Goal: Transaction & Acquisition: Download file/media

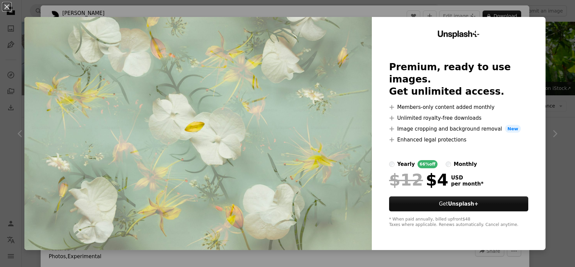
scroll to position [999, 0]
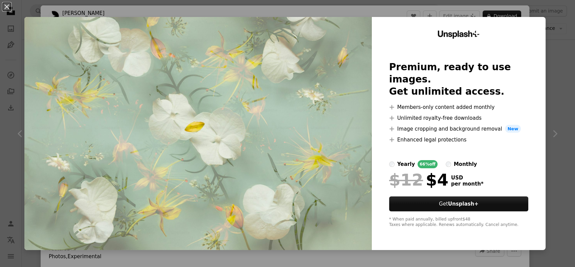
click at [531, 14] on div "An X shape Unsplash+ Premium, ready to use images. Get unlimited access. A plus…" at bounding box center [287, 133] width 575 height 267
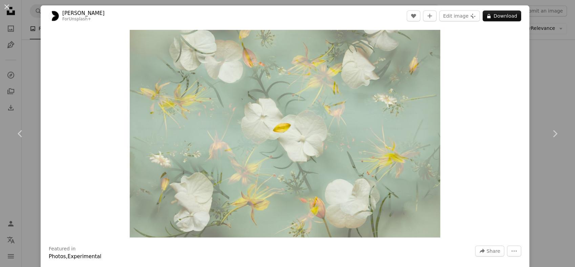
click at [544, 48] on div "An X shape Chevron left Chevron right [PERSON_NAME] For Unsplash+ A heart A plu…" at bounding box center [287, 133] width 575 height 267
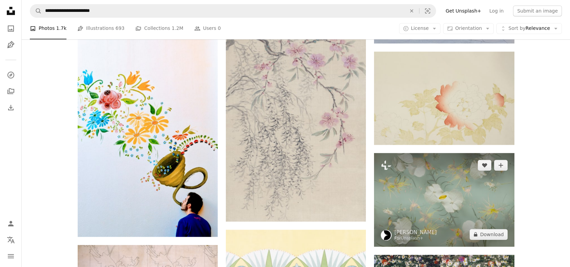
click at [454, 186] on img at bounding box center [444, 199] width 140 height 93
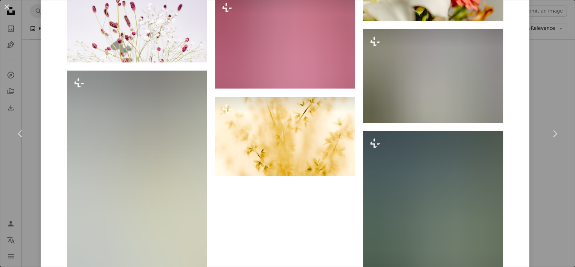
scroll to position [2645, 0]
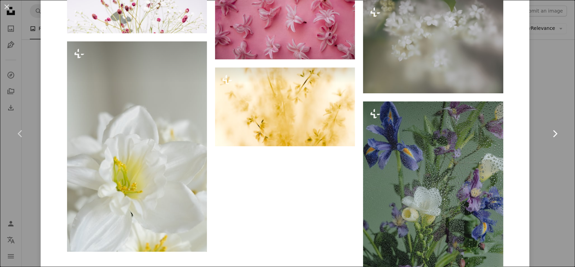
click at [535, 133] on link "Chevron right" at bounding box center [555, 133] width 41 height 65
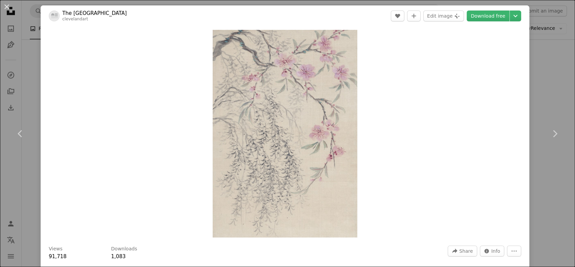
click at [8, 15] on div "An X shape Chevron left Chevron right The [GEOGRAPHIC_DATA] clevelandart A hear…" at bounding box center [287, 133] width 575 height 267
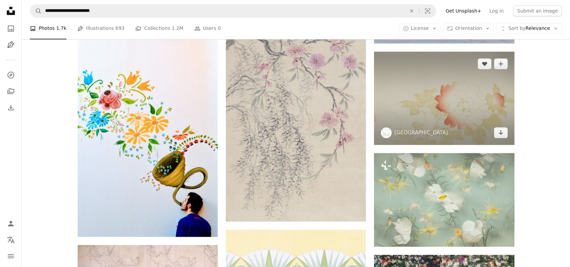
click at [380, 81] on img at bounding box center [444, 98] width 140 height 93
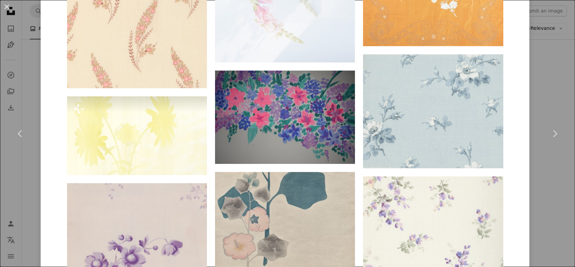
scroll to position [629, 0]
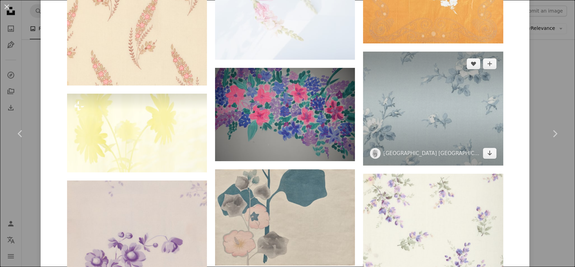
click at [451, 114] on img at bounding box center [433, 109] width 140 height 114
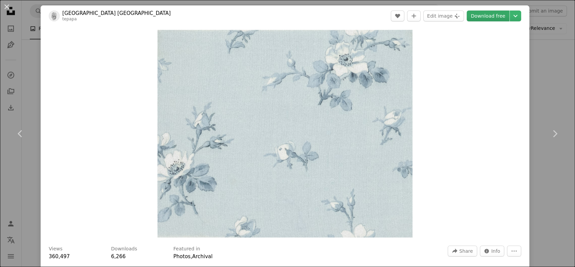
click at [475, 14] on link "Download free" at bounding box center [488, 16] width 43 height 11
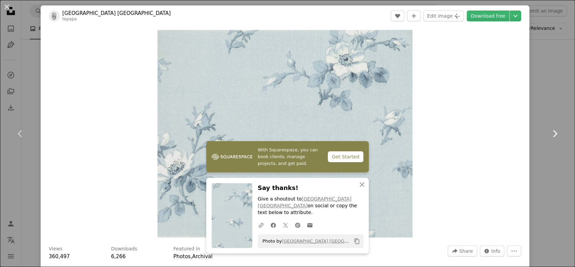
click at [539, 110] on link "Chevron right" at bounding box center [555, 133] width 41 height 65
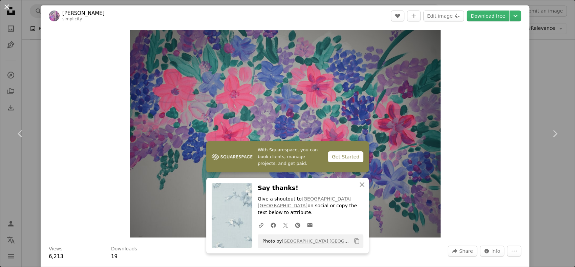
click at [6, 9] on button "An X shape" at bounding box center [7, 7] width 8 height 8
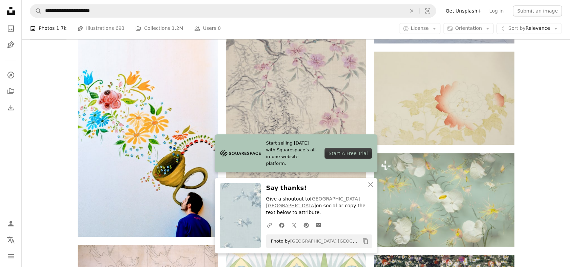
click at [529, 100] on div "Plus sign for Unsplash+ A heart A plus sign [PERSON_NAME] For Unsplash+ A lock …" at bounding box center [296, 269] width 548 height 2196
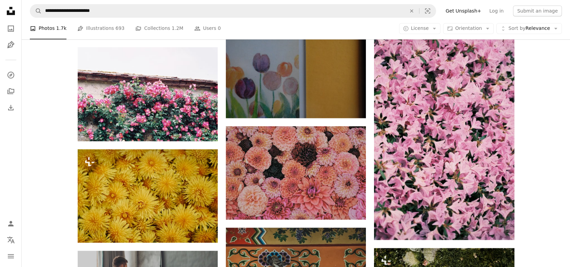
scroll to position [1541, 0]
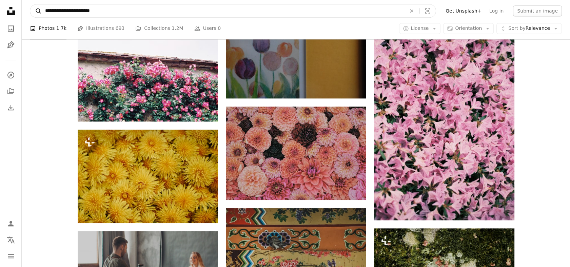
drag, startPoint x: 57, startPoint y: 12, endPoint x: 30, endPoint y: 15, distance: 26.9
click at [30, 15] on form "**********" at bounding box center [233, 11] width 406 height 14
type input "**********"
click button "A magnifying glass" at bounding box center [36, 10] width 12 height 13
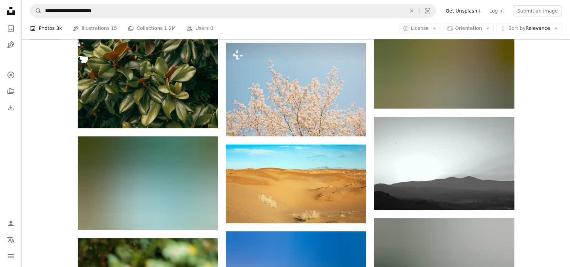
scroll to position [331, 0]
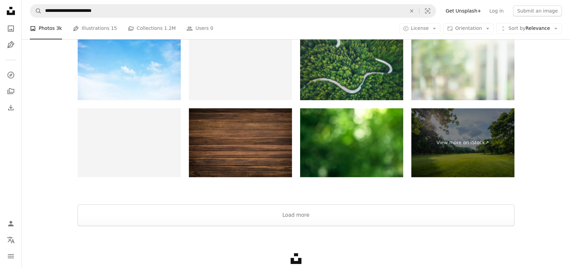
scroll to position [1040, 0]
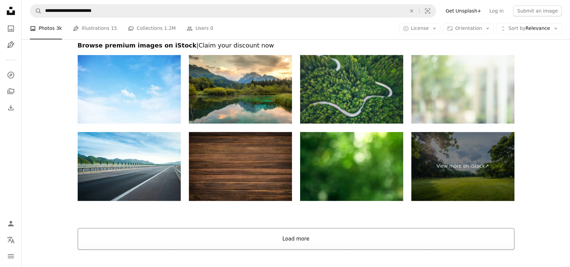
click at [357, 247] on button "Load more" at bounding box center [296, 239] width 436 height 22
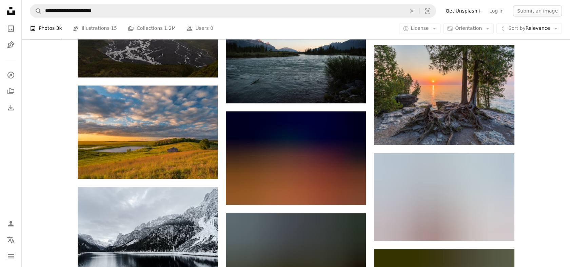
scroll to position [6869, 0]
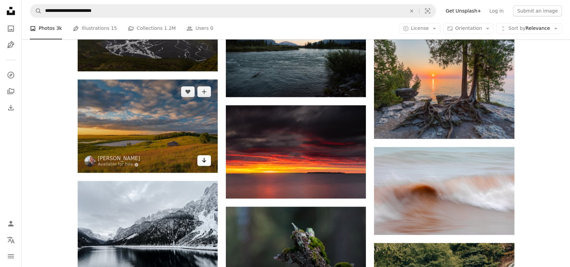
click at [203, 159] on icon "Arrow pointing down" at bounding box center [203, 160] width 5 height 8
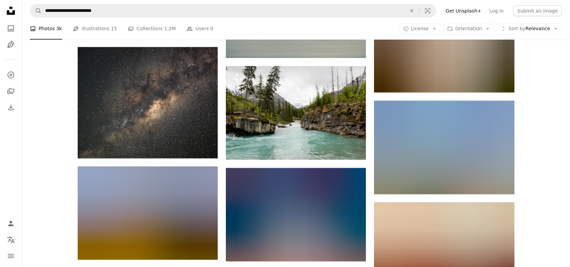
scroll to position [8947, 0]
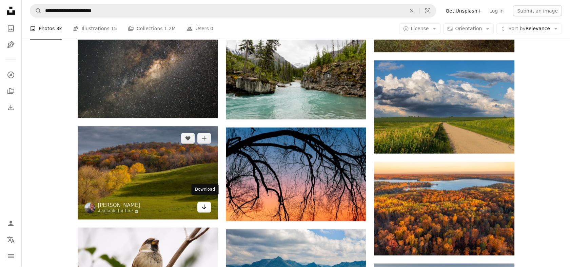
click at [199, 206] on link "Arrow pointing down" at bounding box center [204, 207] width 14 height 11
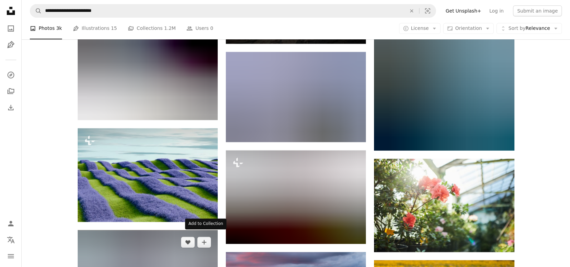
scroll to position [10755, 0]
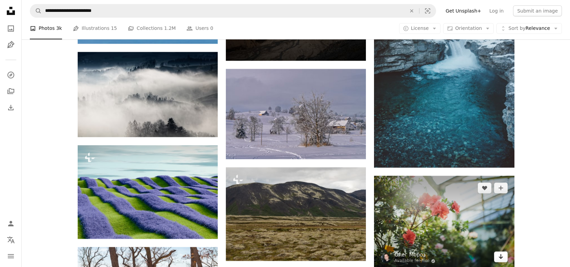
click at [497, 251] on link "Arrow pointing down" at bounding box center [501, 256] width 14 height 11
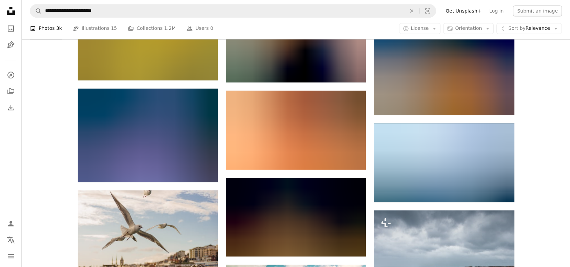
scroll to position [11432, 0]
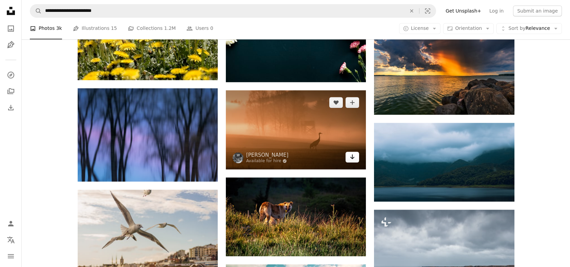
click at [347, 152] on link "Arrow pointing down" at bounding box center [352, 156] width 14 height 11
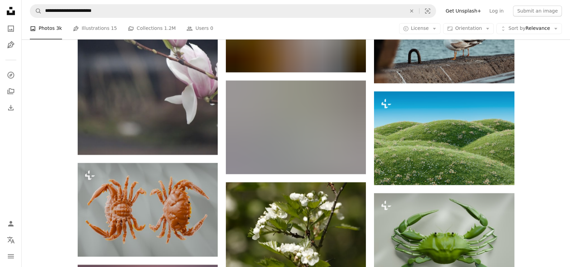
scroll to position [12532, 0]
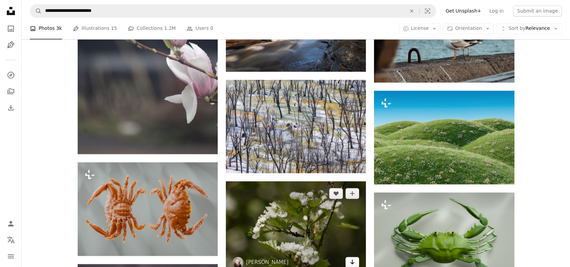
click at [352, 260] on icon "Arrow pointing down" at bounding box center [351, 262] width 5 height 8
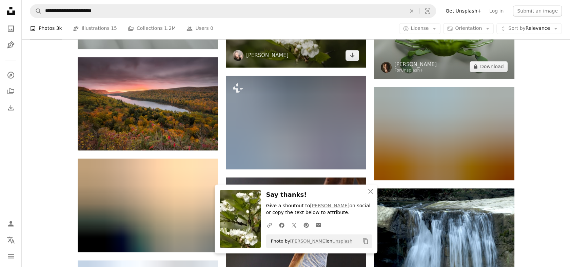
scroll to position [12773, 0]
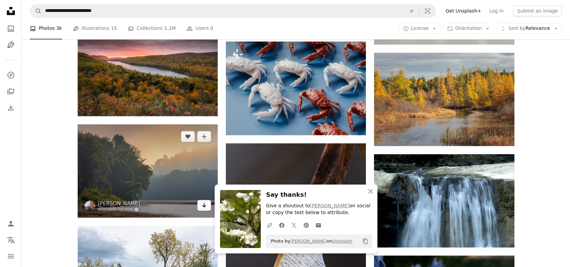
click at [201, 201] on icon "Arrow pointing down" at bounding box center [203, 205] width 5 height 8
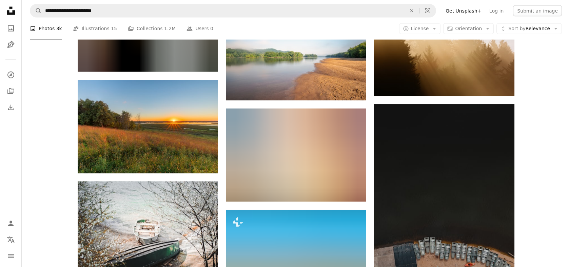
scroll to position [13225, 0]
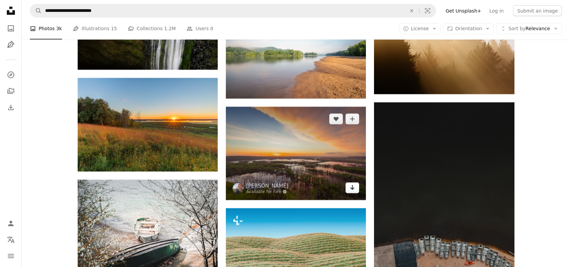
click at [355, 185] on link "Arrow pointing down" at bounding box center [352, 187] width 14 height 11
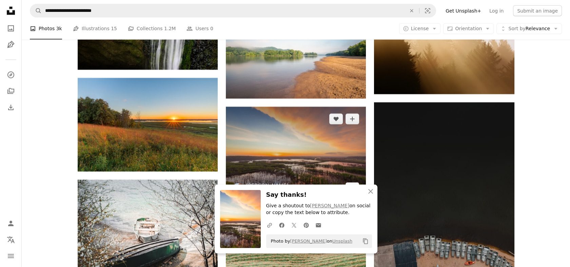
click at [355, 185] on div "An X shape Close Say thanks! Give a shoutout to [PERSON_NAME] on social or copy…" at bounding box center [296, 218] width 163 height 69
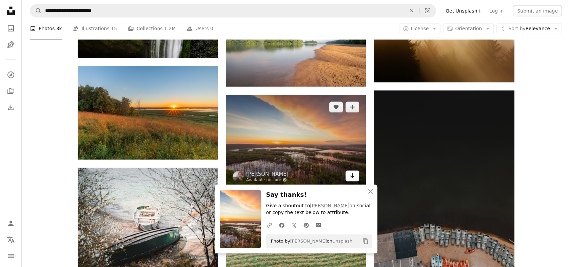
click at [355, 185] on div "An X shape Close Say thanks! Give a shoutout to [PERSON_NAME] on social or copy…" at bounding box center [296, 218] width 163 height 69
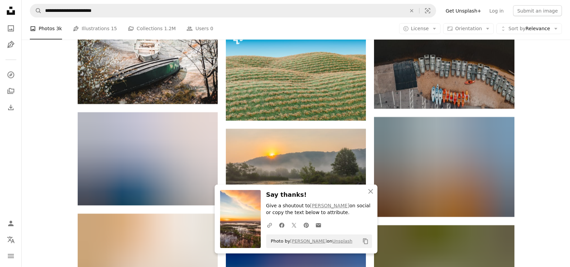
scroll to position [13406, 0]
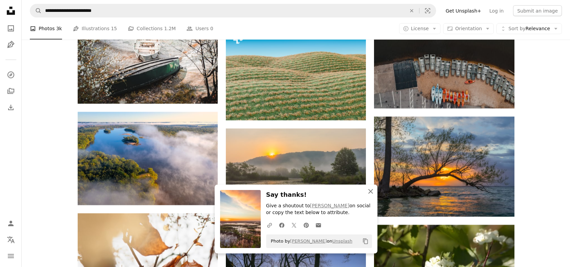
click at [371, 189] on icon "An X shape" at bounding box center [370, 191] width 8 height 8
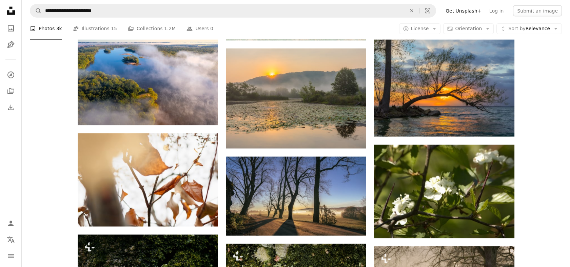
scroll to position [13511, 0]
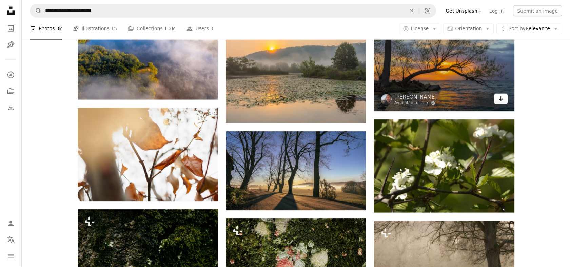
click at [498, 97] on icon "Arrow pointing down" at bounding box center [500, 99] width 5 height 8
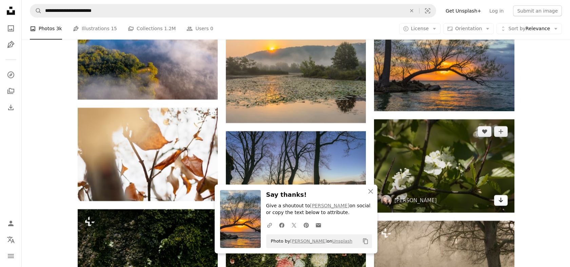
click at [504, 195] on link "Arrow pointing down" at bounding box center [501, 200] width 14 height 11
